Goal: Transaction & Acquisition: Purchase product/service

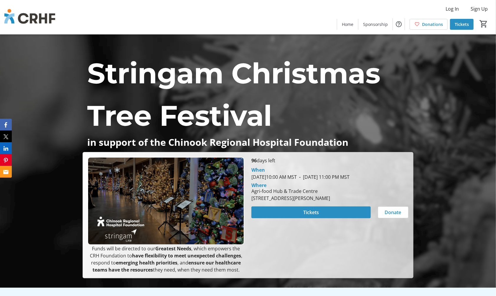
scroll to position [33, 0]
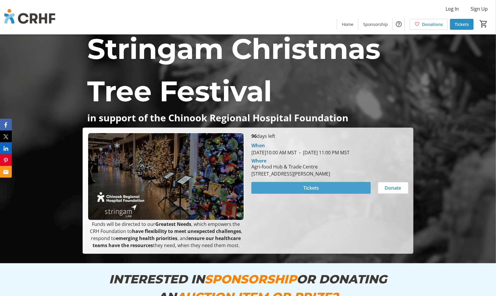
click at [314, 192] on span "Tickets" at bounding box center [311, 188] width 16 height 7
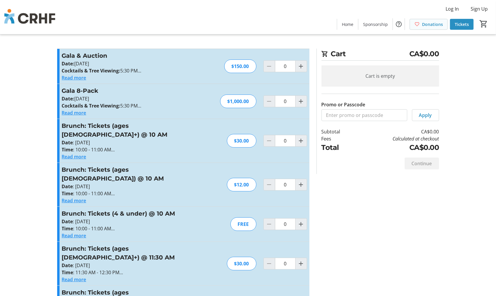
click at [435, 25] on span "Donations" at bounding box center [432, 24] width 21 height 6
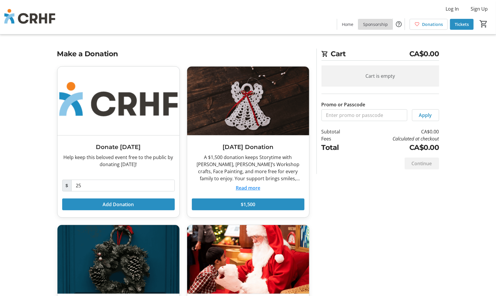
click at [381, 26] on span "Sponsorship" at bounding box center [375, 24] width 25 height 6
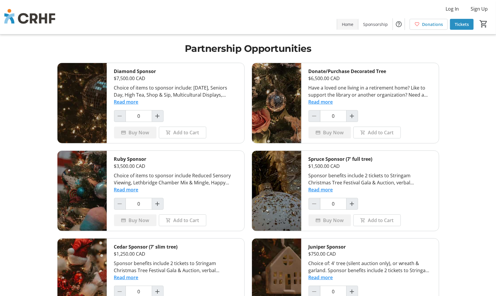
click at [346, 24] on span "Home" at bounding box center [347, 24] width 11 height 6
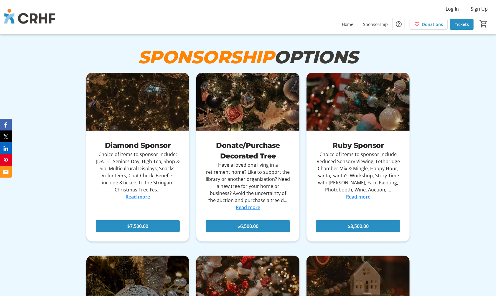
scroll to position [1703, 0]
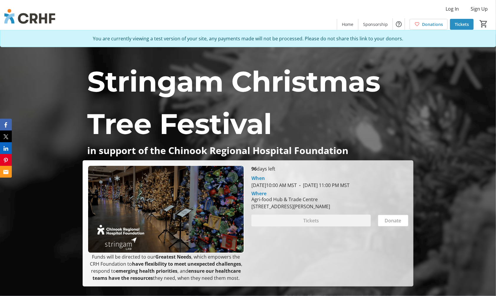
click at [427, 50] on div "Stringam Christmas Tree Festival in support of the Chinook Regional Hospital Fo…" at bounding box center [248, 160] width 496 height 252
click at [468, 24] on span "Tickets" at bounding box center [462, 24] width 14 height 6
